Goal: Task Accomplishment & Management: Manage account settings

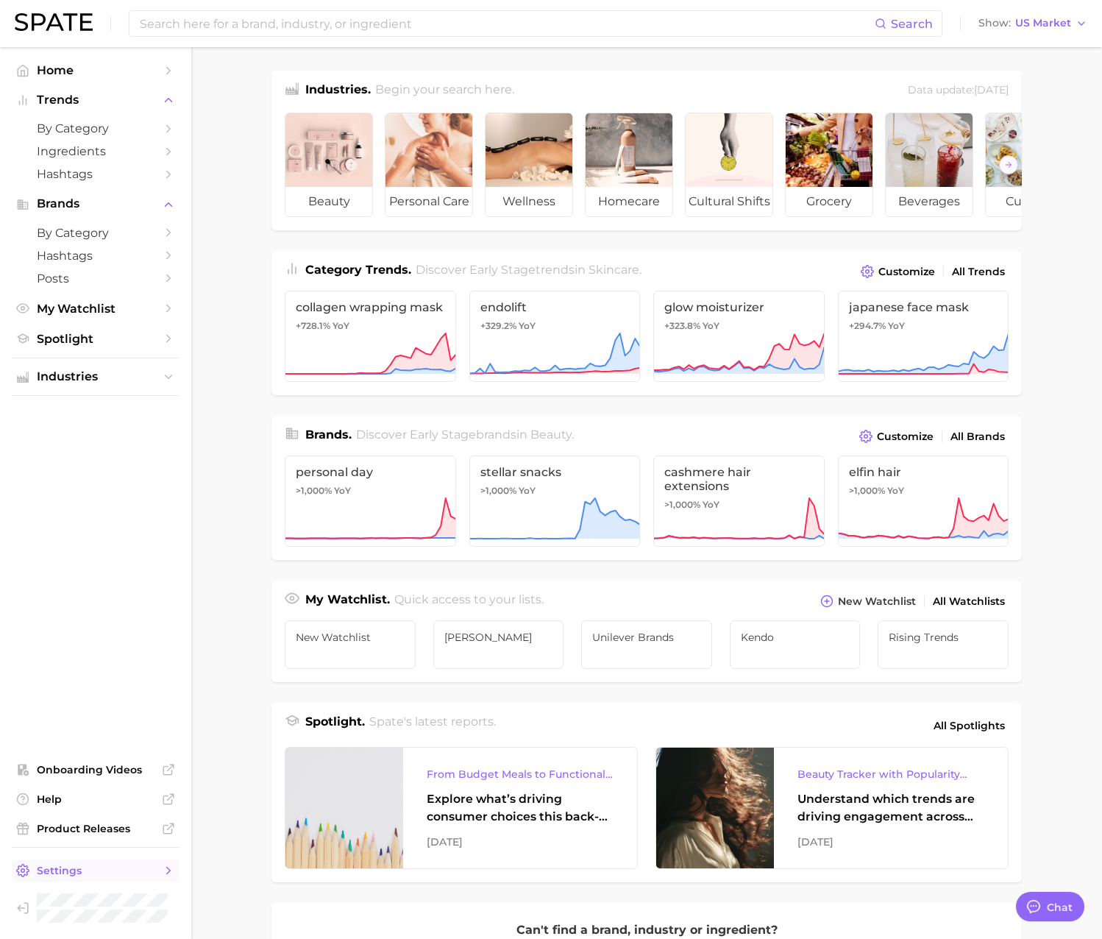
click at [117, 872] on span "Settings" at bounding box center [96, 869] width 118 height 13
